Goal: Task Accomplishment & Management: Manage account settings

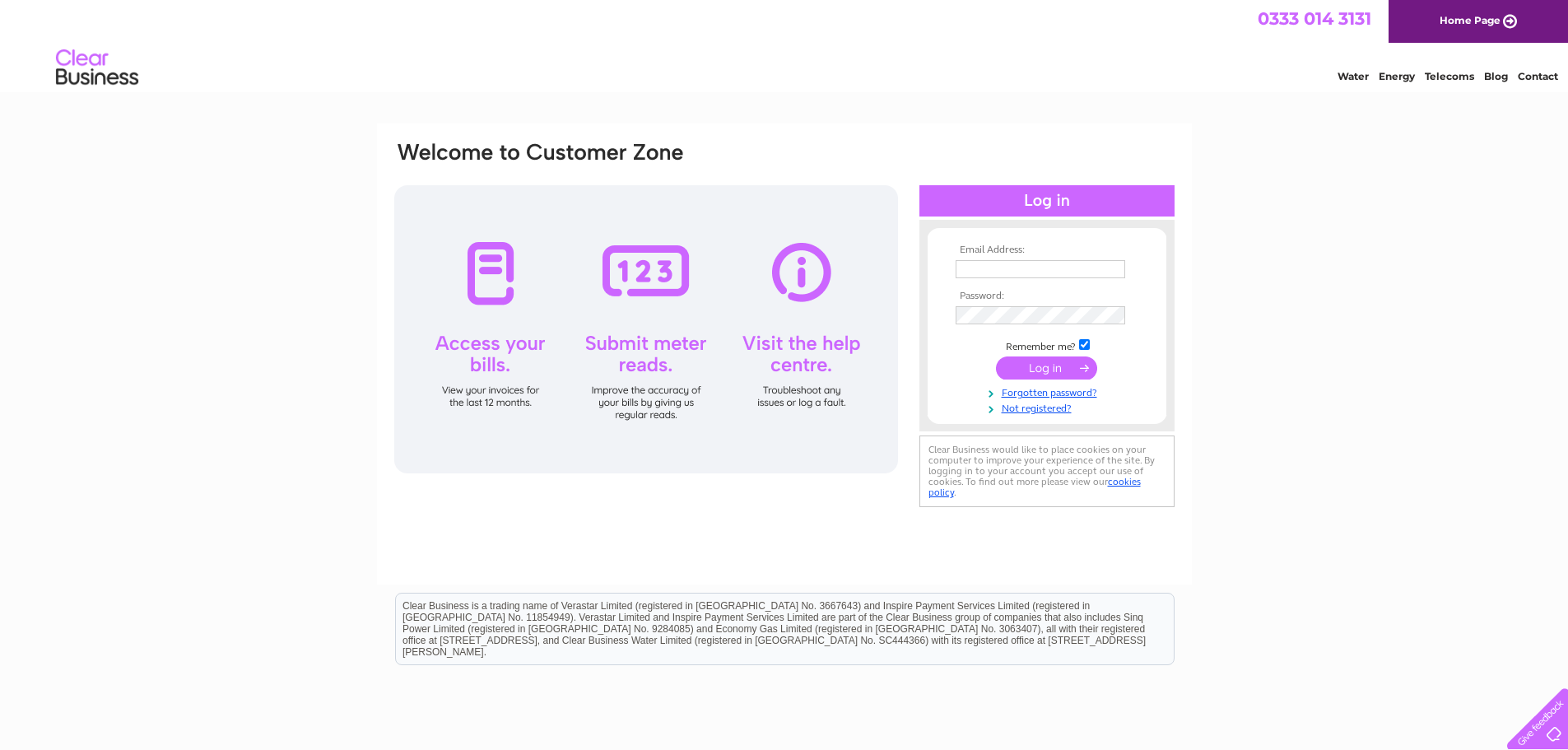
click at [1066, 275] on input "text" at bounding box center [1040, 269] width 170 height 18
type input "cbsbarberandbeauty@gmail.com"
click at [1046, 371] on input "submit" at bounding box center [1046, 368] width 101 height 23
click at [1049, 370] on input "submit" at bounding box center [1046, 368] width 101 height 23
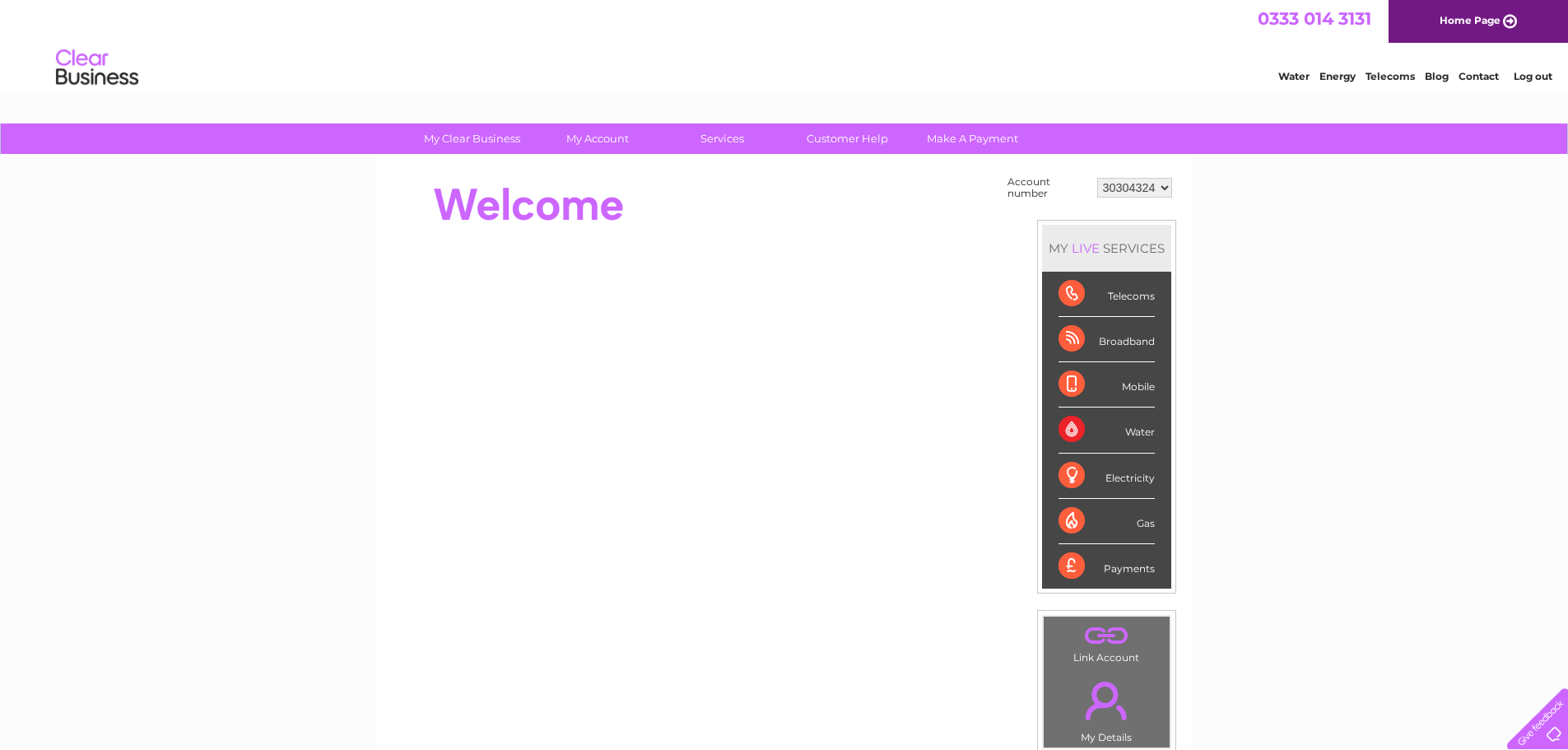
click at [1137, 560] on div "Payments" at bounding box center [1106, 566] width 96 height 45
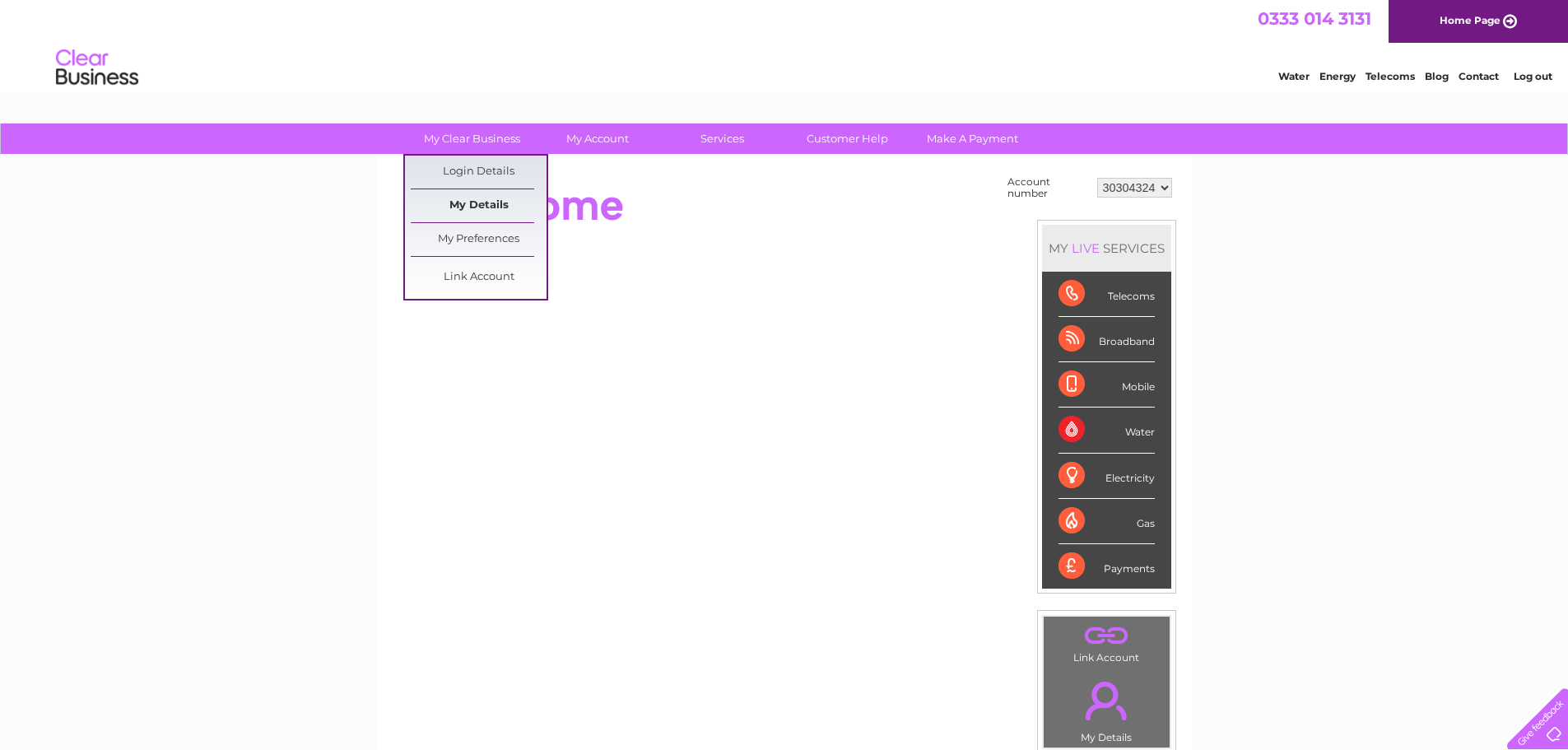
click at [477, 199] on link "My Details" at bounding box center [479, 205] width 136 height 33
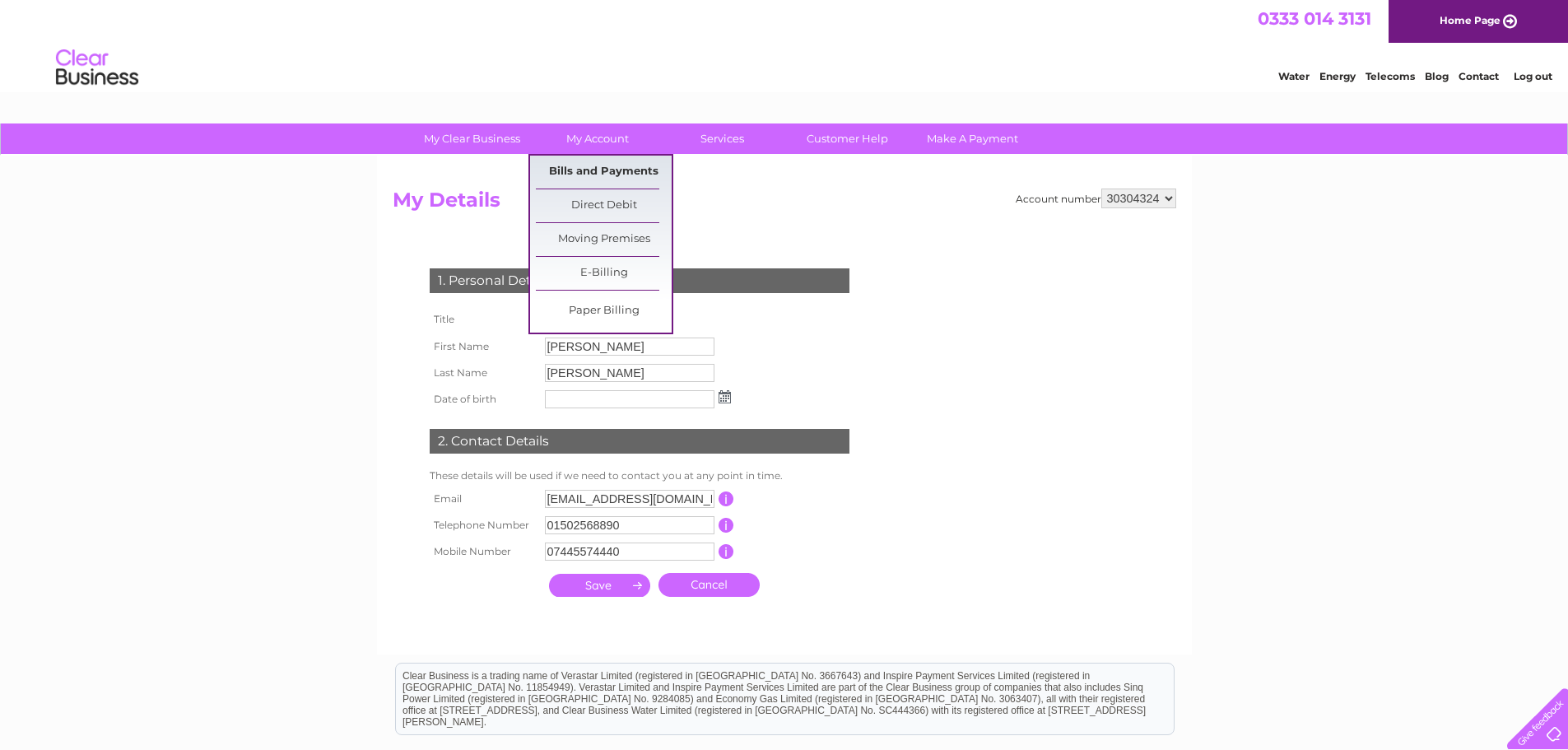
click at [622, 173] on link "Bills and Payments" at bounding box center [604, 172] width 136 height 33
